Goal: Transaction & Acquisition: Purchase product/service

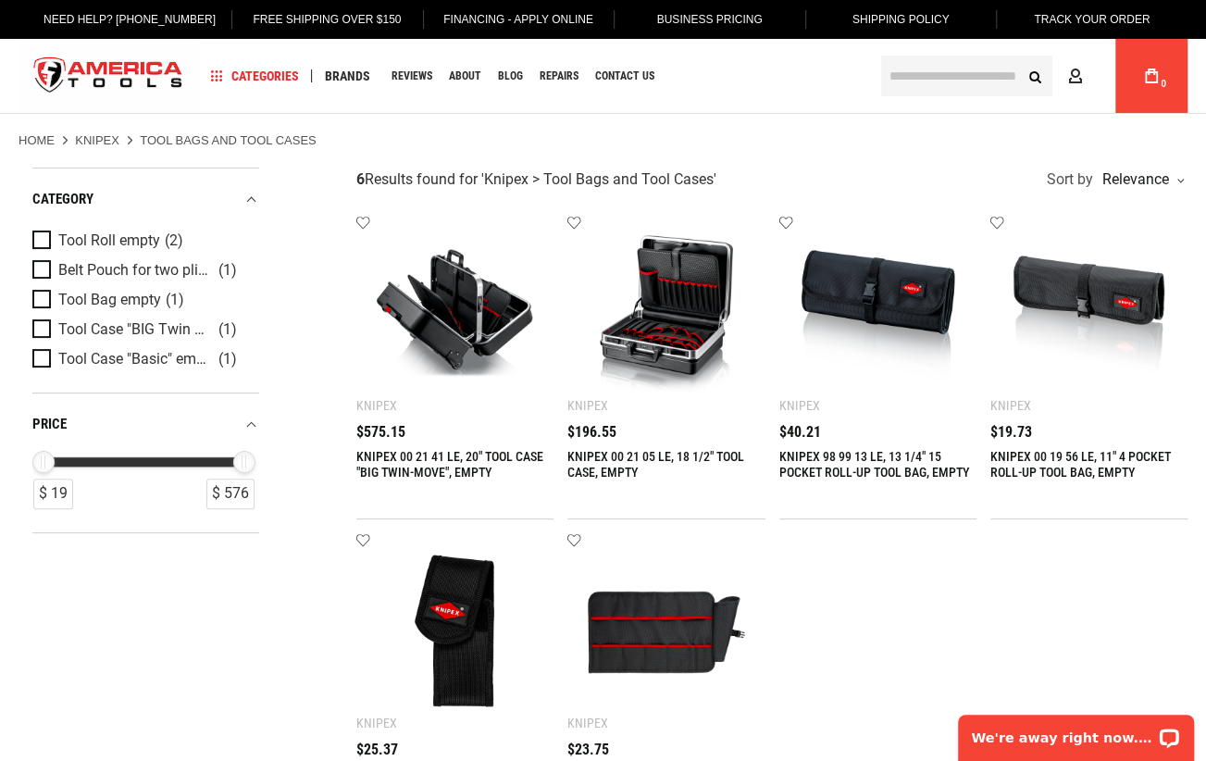
click at [672, 280] on img at bounding box center [666, 314] width 160 height 160
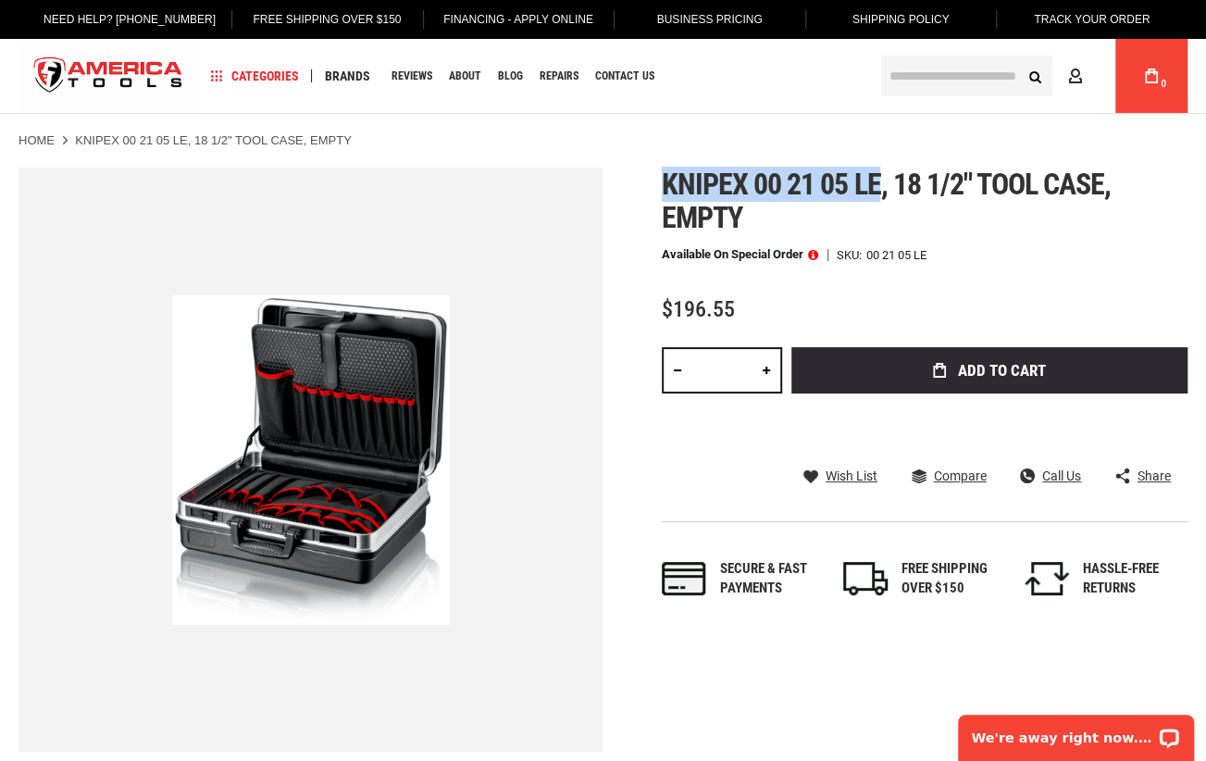
drag, startPoint x: 663, startPoint y: 182, endPoint x: 882, endPoint y: 197, distance: 219.8
click at [875, 199] on span "Knipex 00 21 05 le, 18 1/2" tool case, empty" at bounding box center [887, 201] width 450 height 68
copy span "Knipex 00 21 05 le"
